Goal: Transaction & Acquisition: Obtain resource

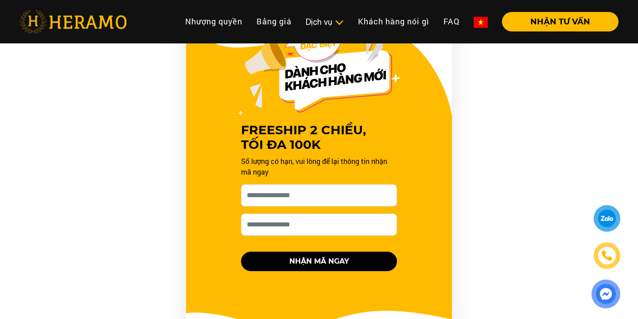
scroll to position [895, 0]
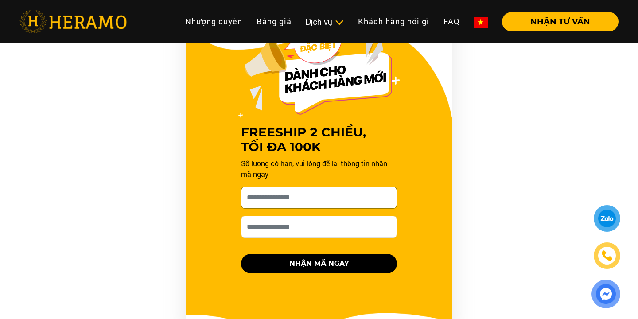
click at [281, 187] on input "[PERSON_NAME] xin tên của bạn nhé *" at bounding box center [319, 198] width 156 height 22
type input "**********"
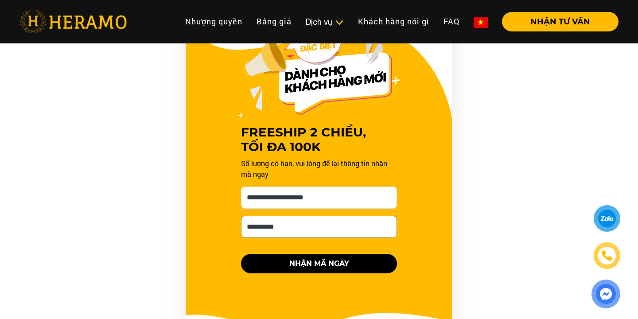
type input "**********"
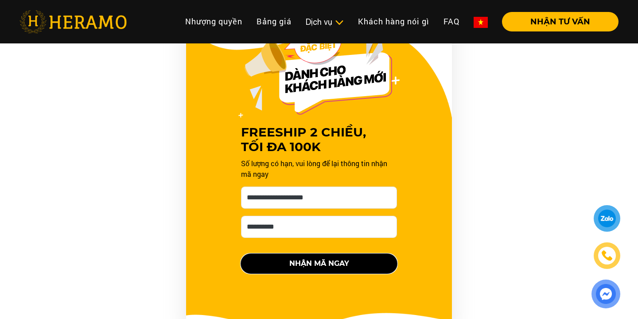
click at [321, 259] on button "NHẬN MÃ NGAY" at bounding box center [319, 264] width 156 height 20
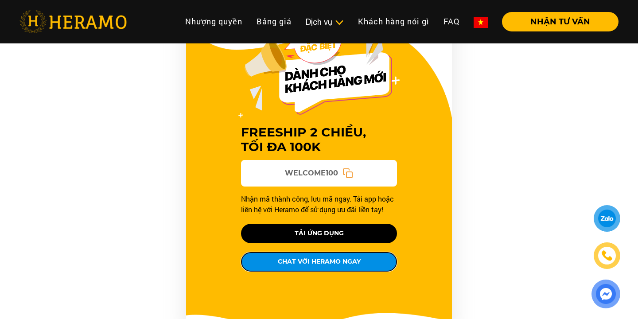
click at [330, 255] on button "CHAT VỚI HERAMO NGAY" at bounding box center [319, 262] width 156 height 20
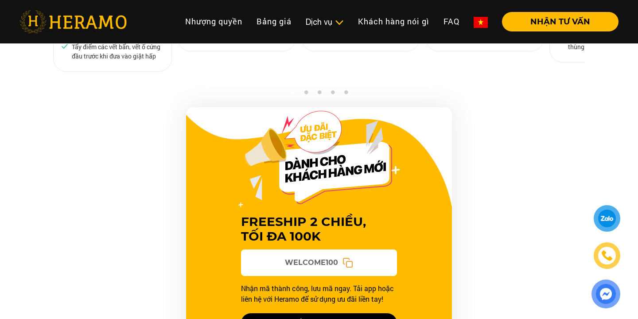
scroll to position [866, 0]
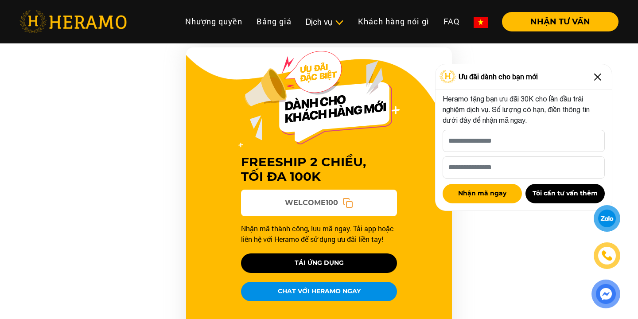
click at [612, 218] on div at bounding box center [607, 219] width 18 height 18
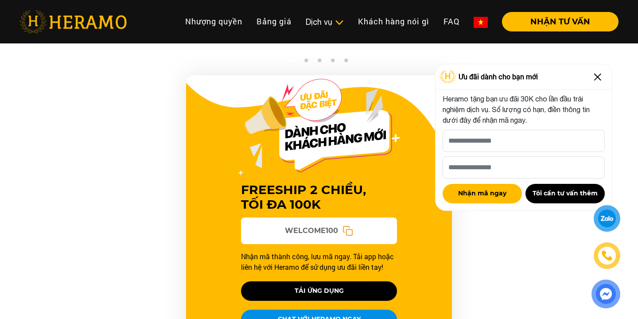
scroll to position [828, 0]
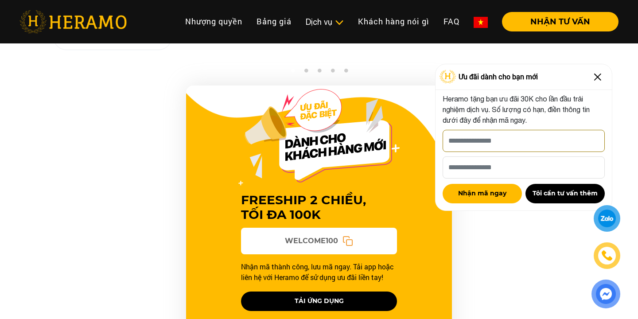
click at [475, 140] on input "[PERSON_NAME] xin tên của bạn nhé *" at bounding box center [524, 141] width 162 height 22
type input "*"
type input "**********"
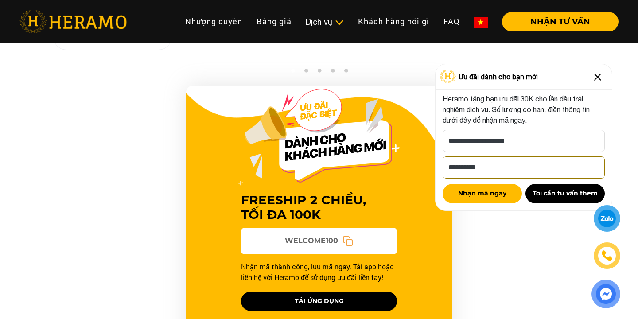
type input "**********"
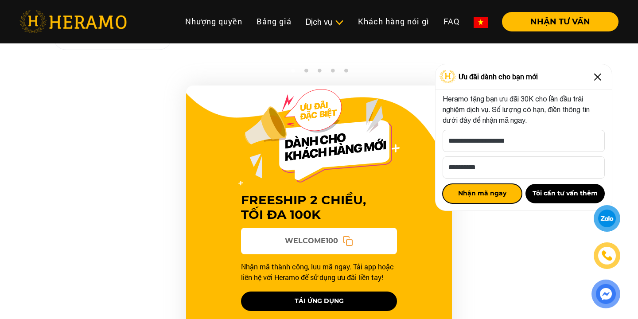
click at [493, 193] on button "Nhận mã ngay" at bounding box center [482, 194] width 79 height 20
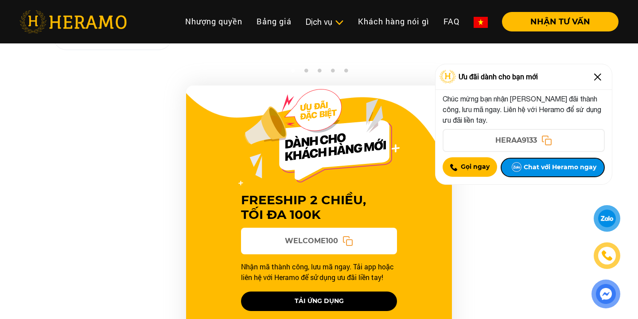
click at [538, 167] on button "Chat với Heramo ngay" at bounding box center [553, 168] width 104 height 20
click at [520, 168] on img at bounding box center [517, 167] width 14 height 14
click at [517, 142] on span "HERAA9133" at bounding box center [517, 140] width 42 height 11
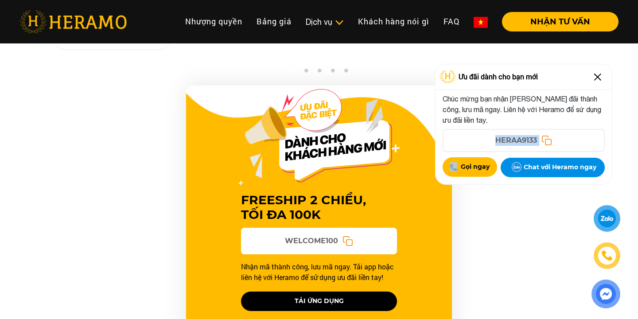
copy div "HERAA9133"
click at [597, 75] on img at bounding box center [598, 77] width 14 height 14
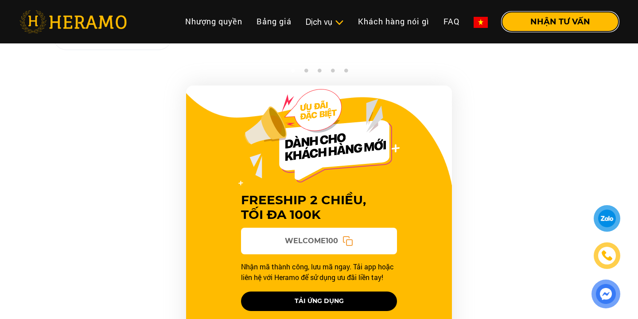
click at [553, 17] on button "NHẬN TƯ VẤN" at bounding box center [560, 22] width 117 height 20
click at [230, 26] on link "Nhượng quyền" at bounding box center [213, 21] width 71 height 19
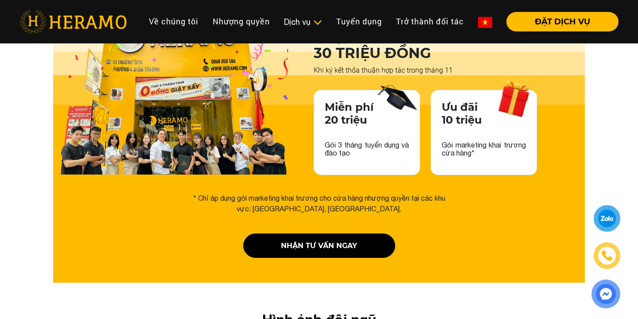
scroll to position [1426, 0]
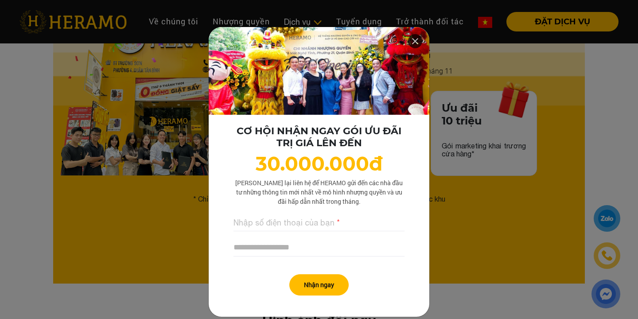
click at [415, 41] on icon at bounding box center [415, 41] width 11 height 16
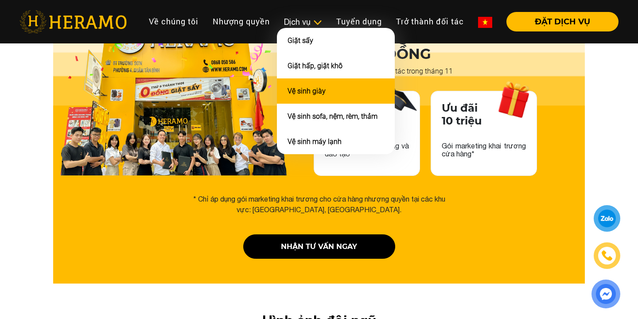
click at [312, 84] on li "Vệ sinh giày" at bounding box center [336, 90] width 118 height 25
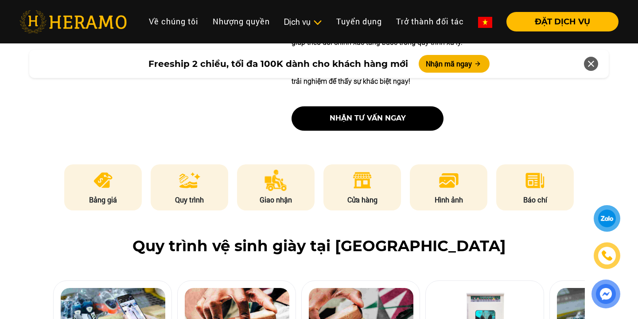
scroll to position [381, 0]
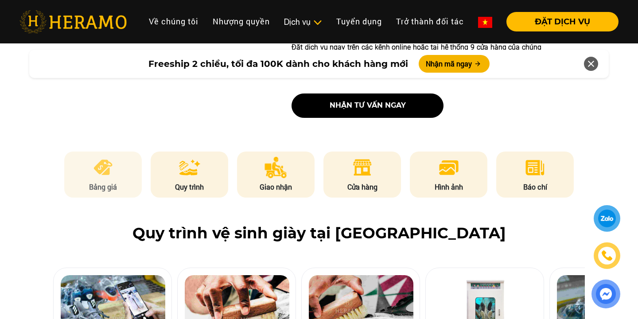
click at [113, 170] on img at bounding box center [103, 167] width 22 height 21
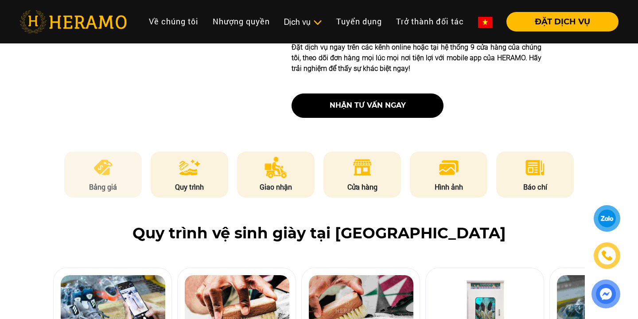
scroll to position [1195, 0]
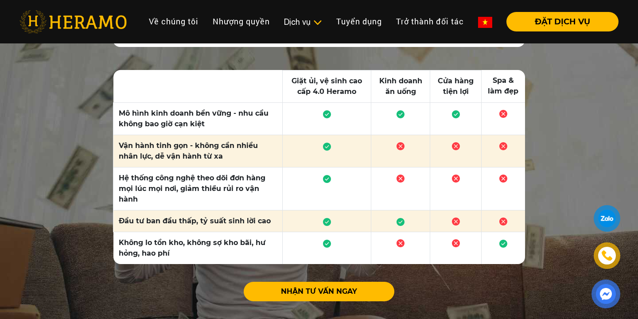
scroll to position [2885, 0]
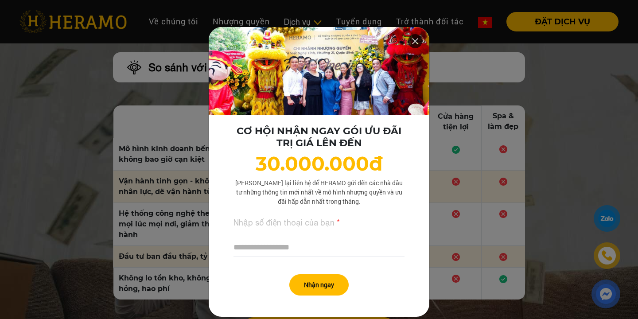
click at [414, 45] on icon at bounding box center [415, 41] width 11 height 16
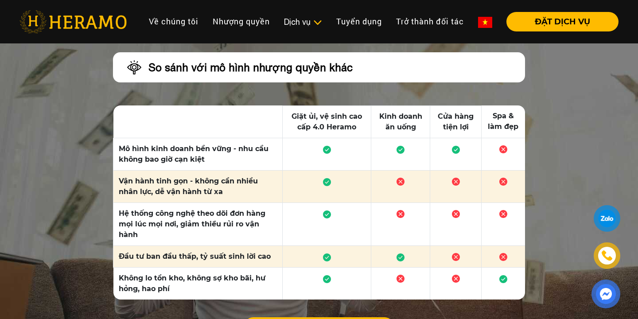
click at [407, 138] on td at bounding box center [400, 154] width 59 height 32
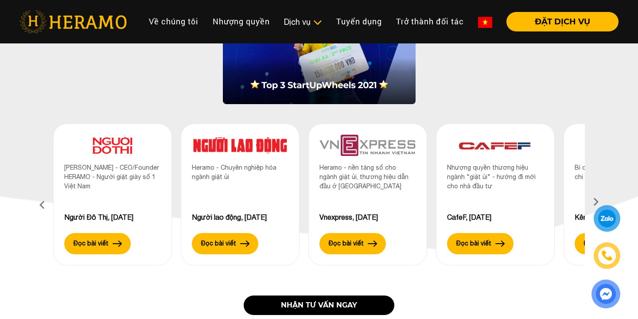
scroll to position [0, 0]
